Goal: Task Accomplishment & Management: Check status

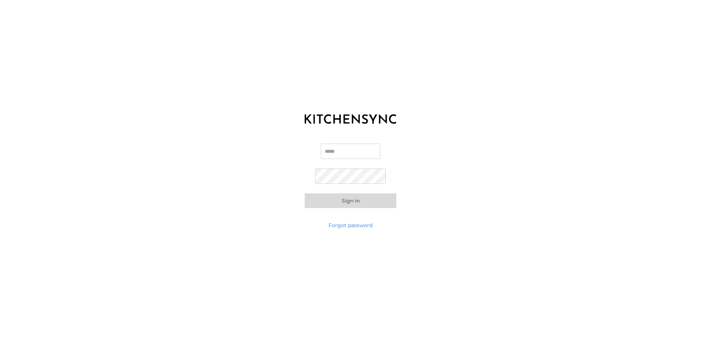
click at [332, 150] on input "Email" at bounding box center [350, 151] width 59 height 15
paste input "**********"
type input "**********"
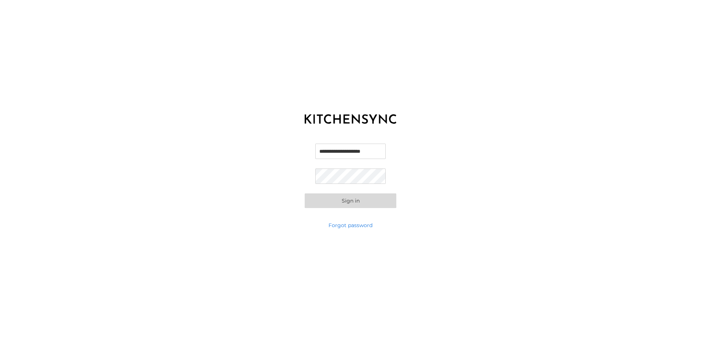
click at [311, 199] on button "Sign in" at bounding box center [351, 201] width 92 height 15
